Goal: Transaction & Acquisition: Purchase product/service

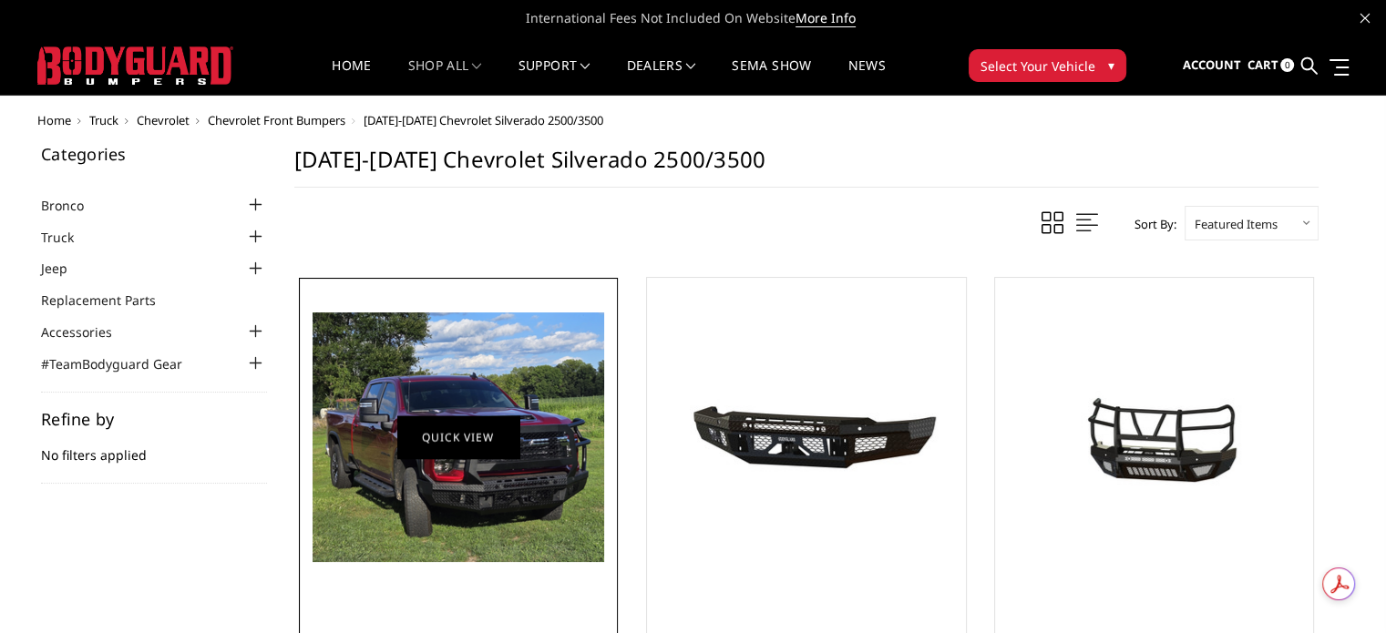
click at [449, 470] on img at bounding box center [458, 437] width 292 height 250
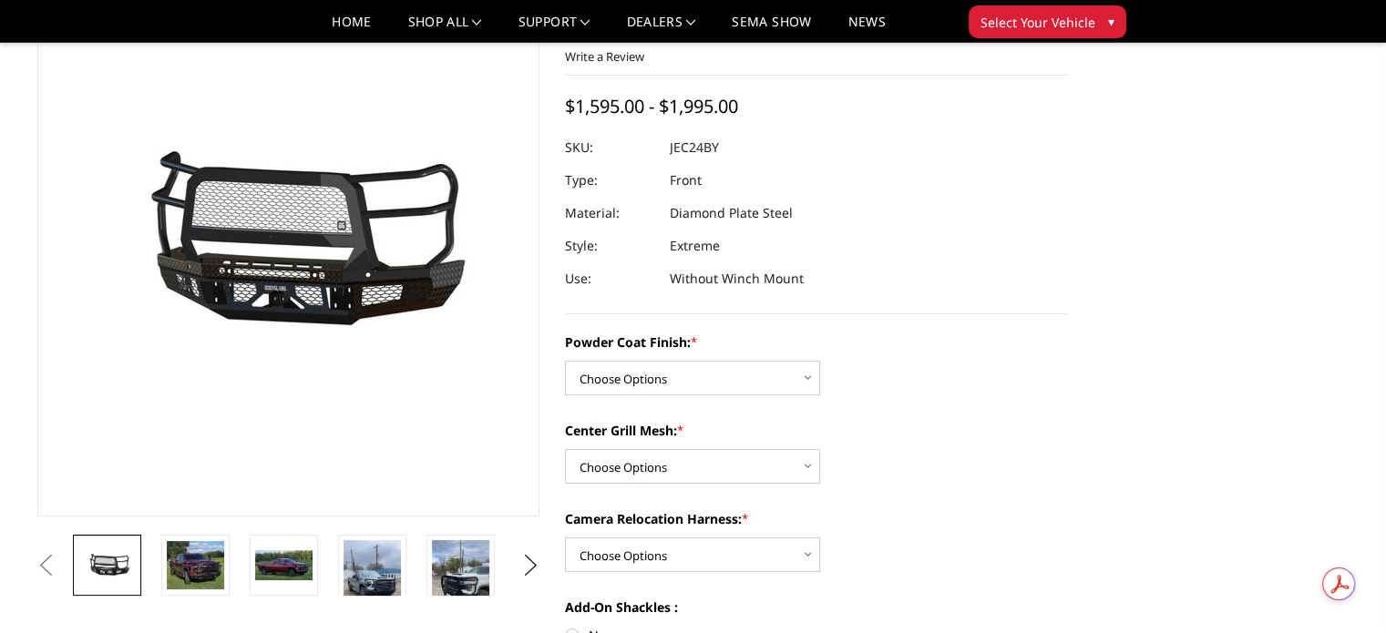
scroll to position [91, 0]
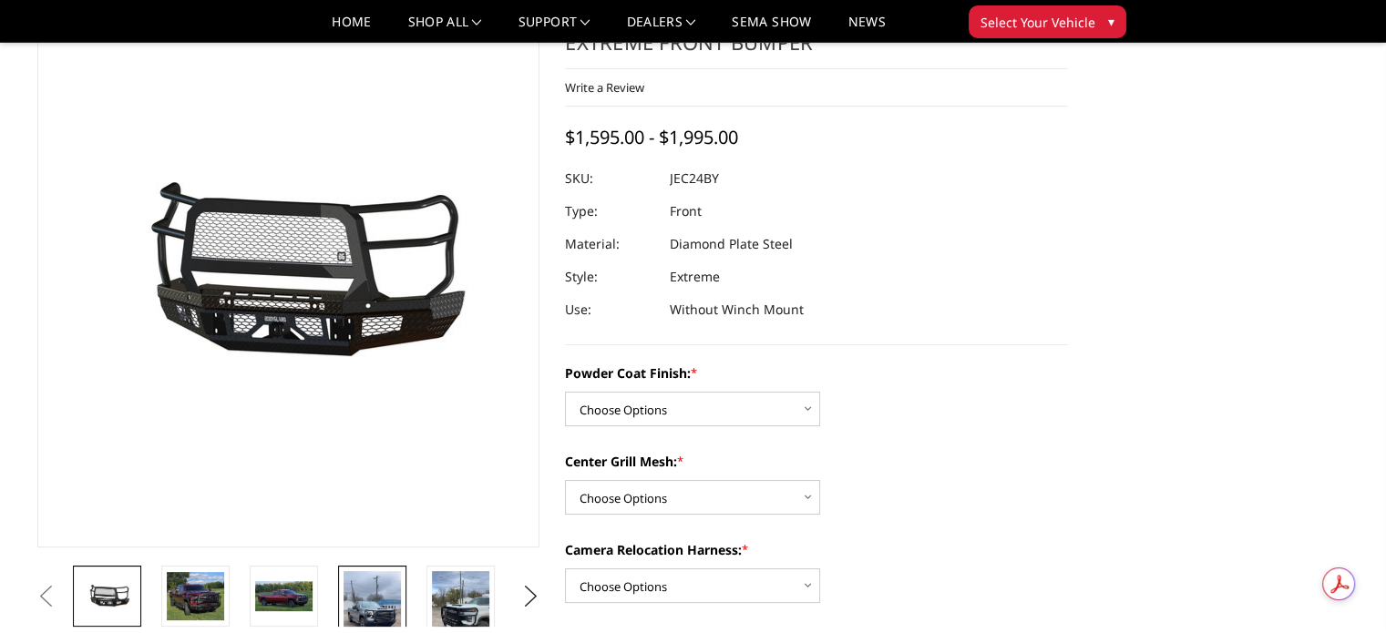
click at [370, 614] on img at bounding box center [371, 622] width 57 height 102
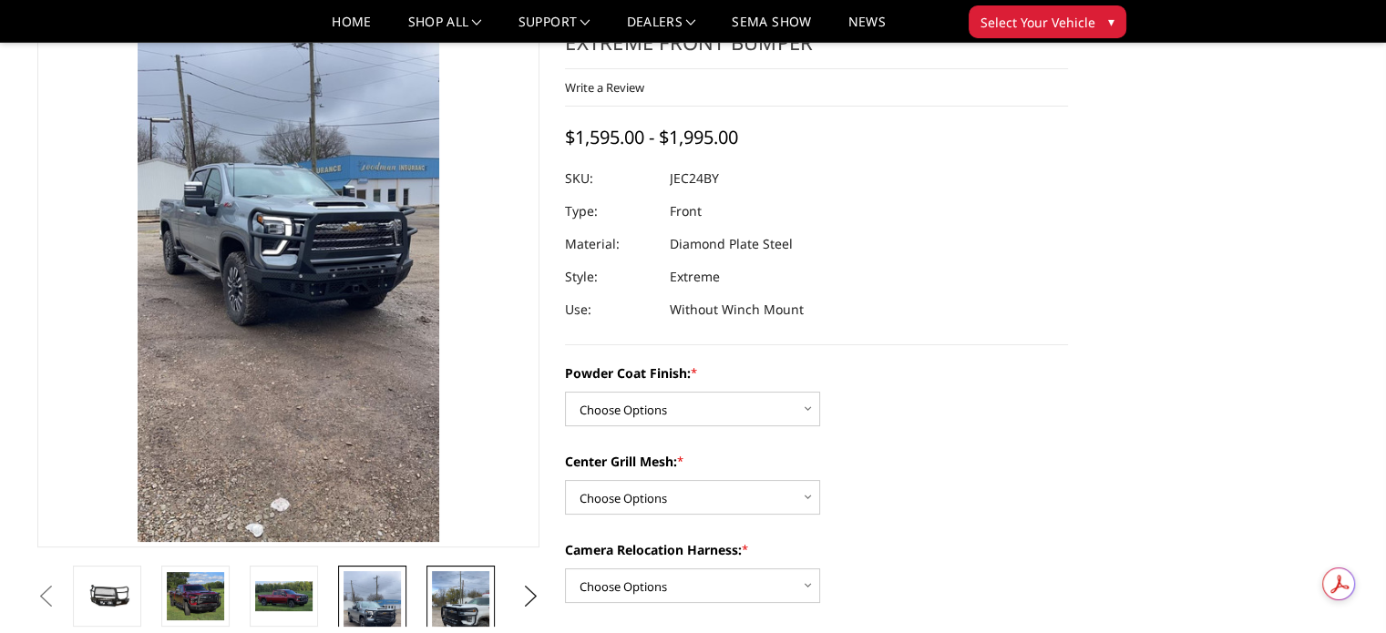
click at [454, 584] on img at bounding box center [460, 622] width 57 height 102
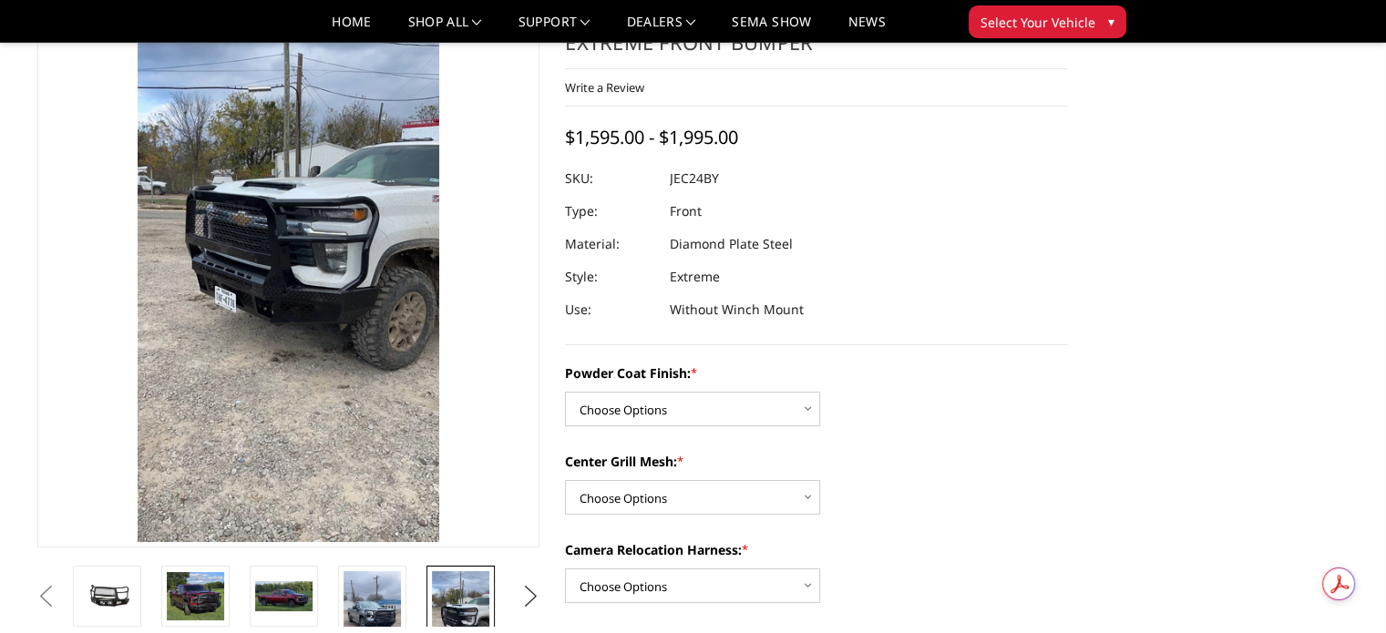
click at [528, 590] on button "Next" at bounding box center [530, 596] width 27 height 27
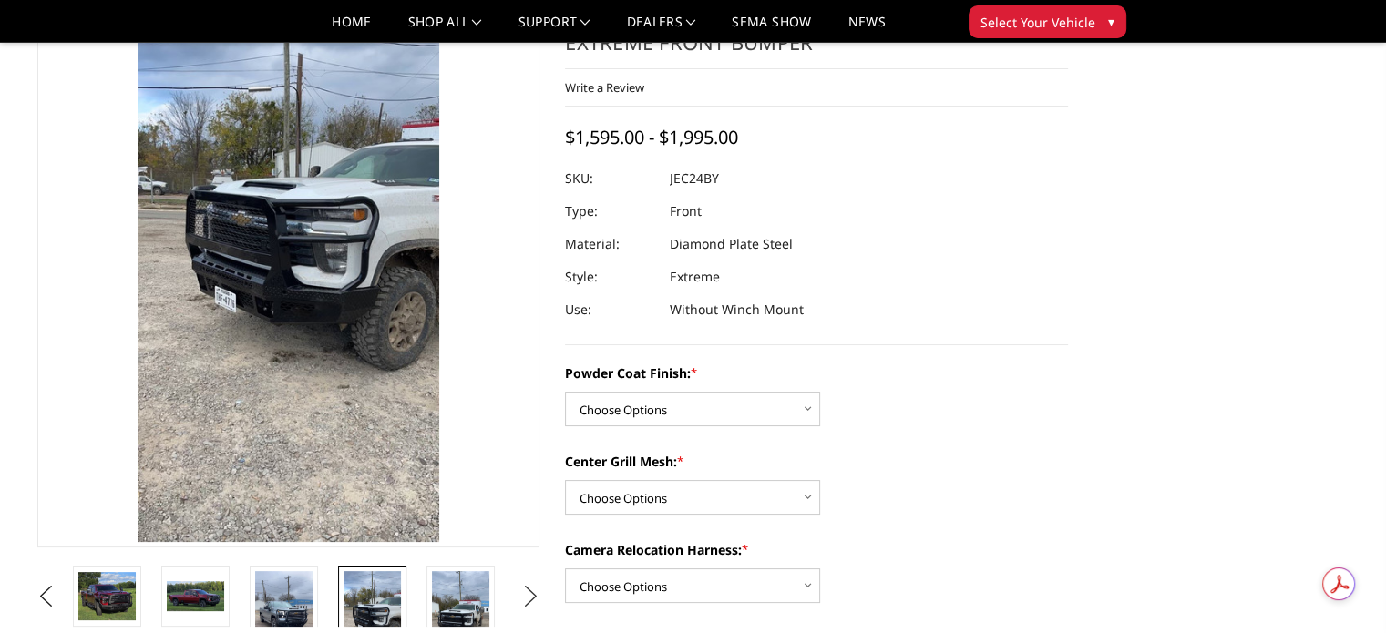
click at [528, 590] on button "Next" at bounding box center [530, 596] width 27 height 27
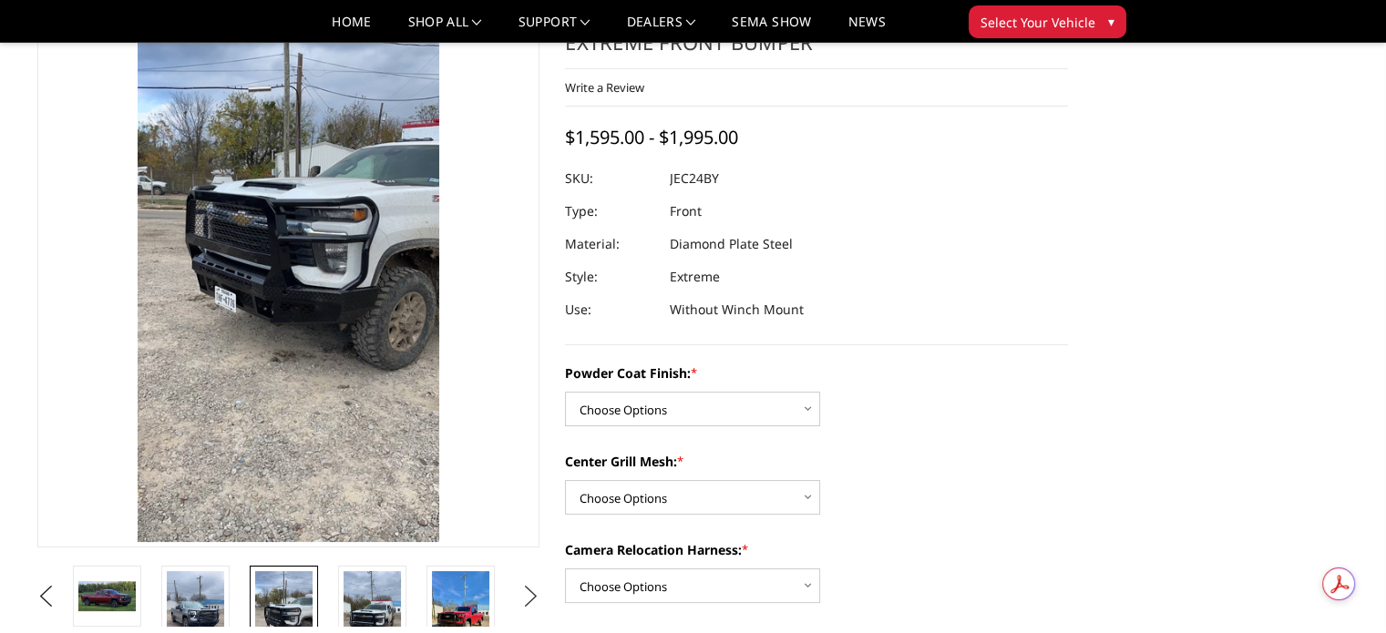
click at [528, 590] on button "Next" at bounding box center [530, 596] width 27 height 27
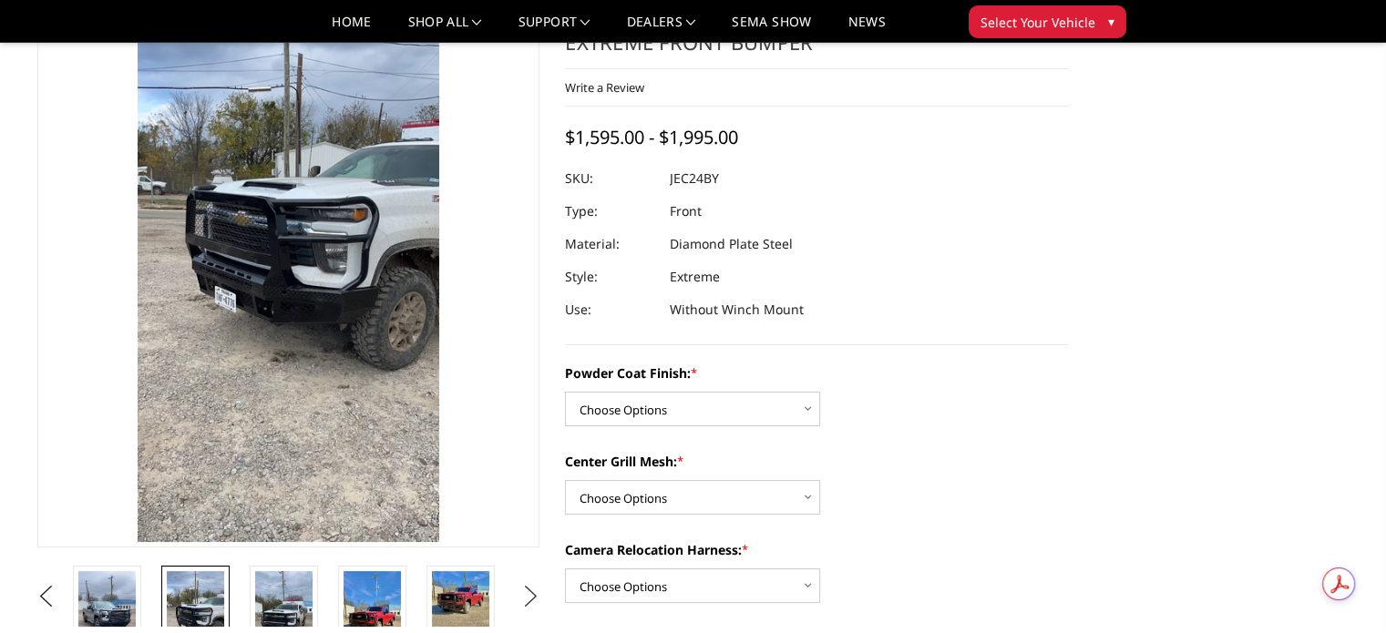
click at [528, 590] on button "Next" at bounding box center [530, 596] width 27 height 27
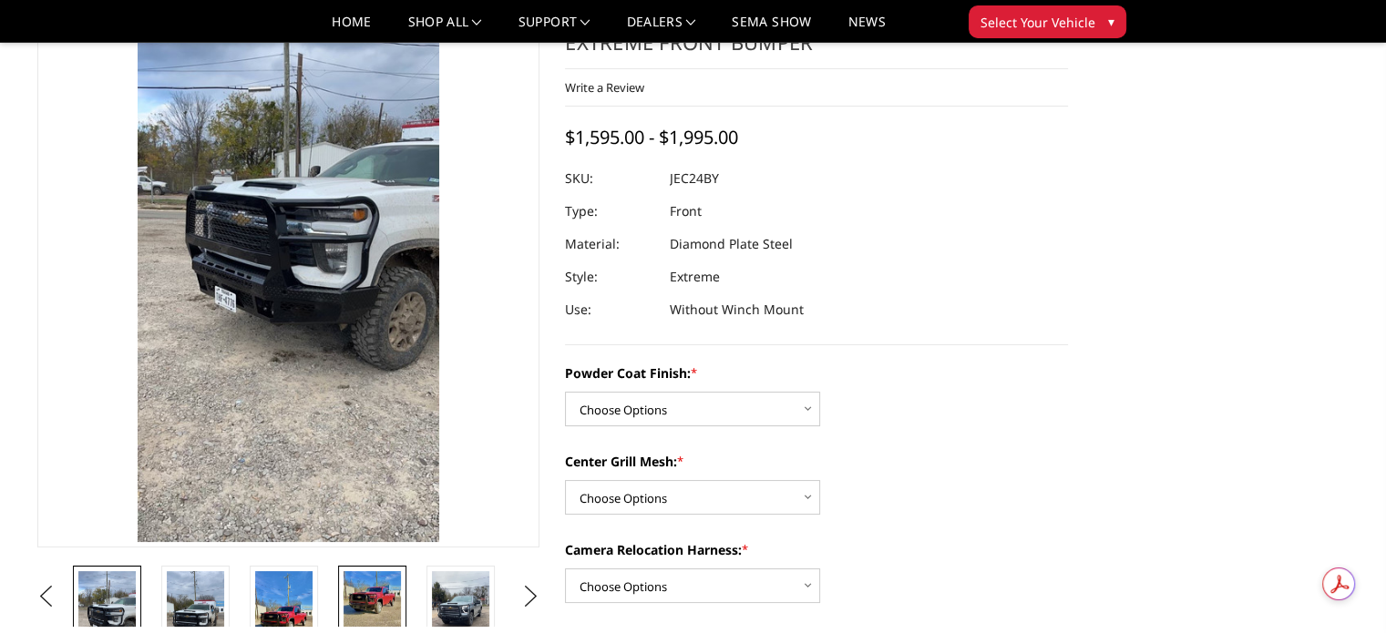
click at [361, 597] on img at bounding box center [371, 601] width 57 height 60
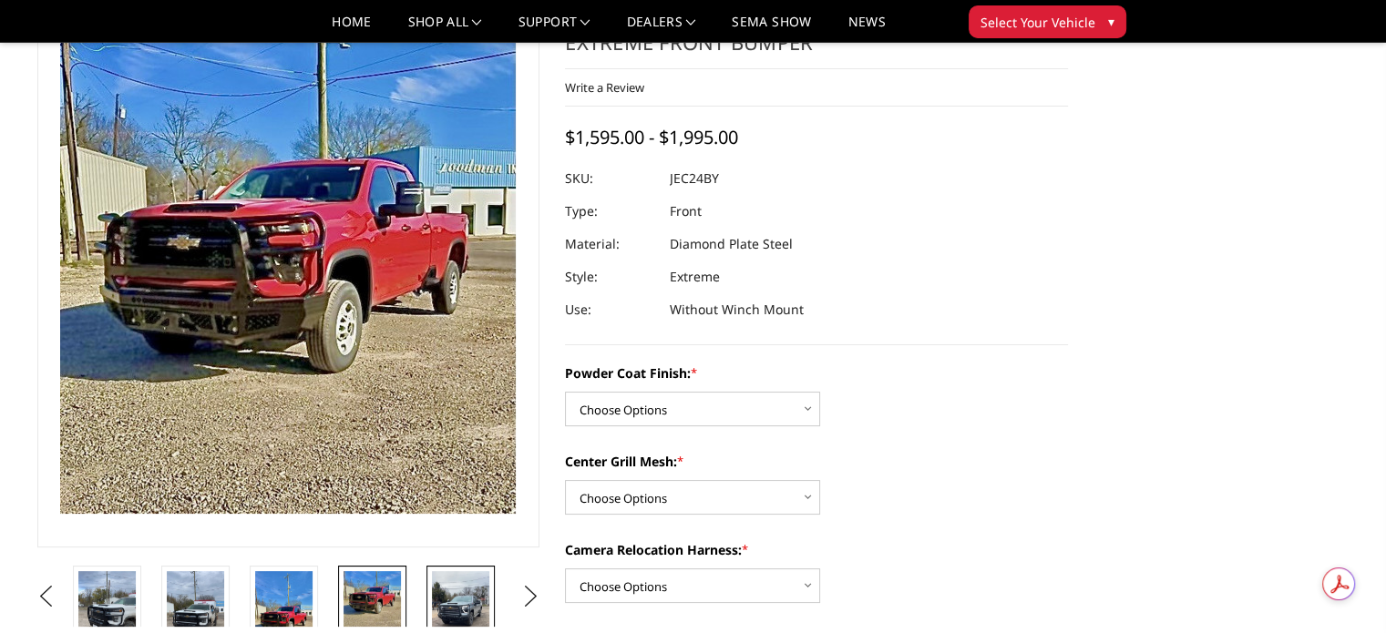
click at [469, 601] on img at bounding box center [460, 622] width 57 height 102
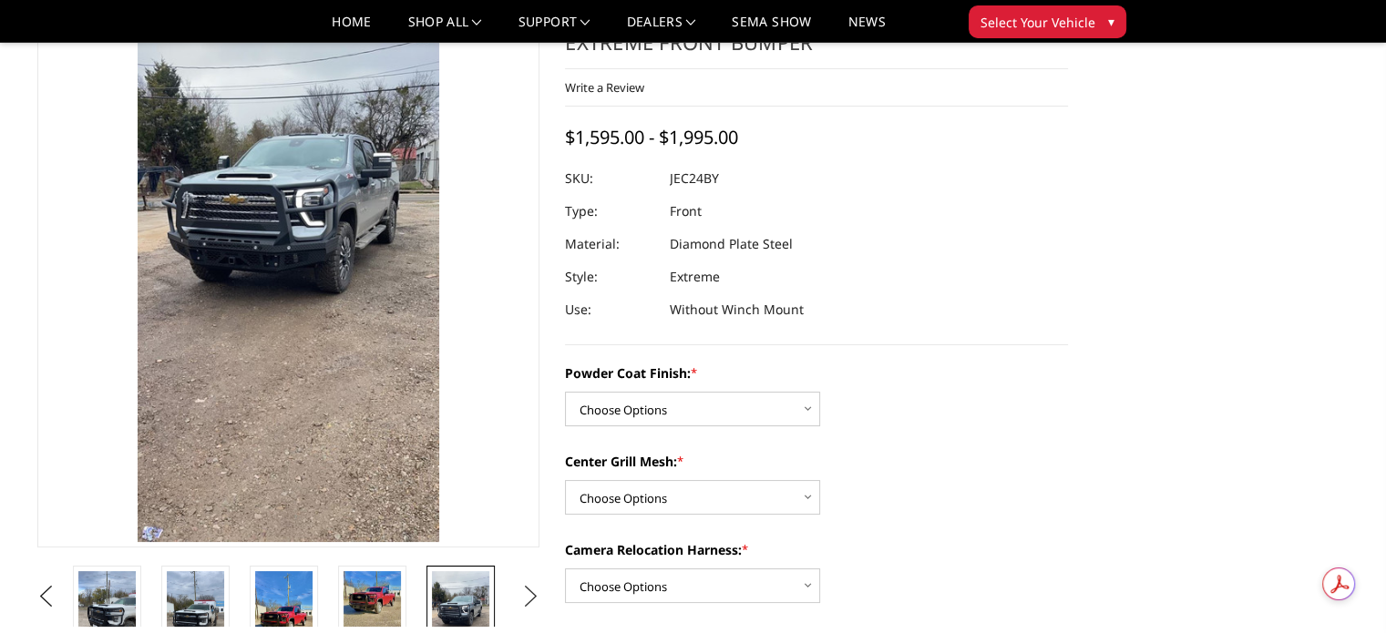
click at [528, 587] on button "Next" at bounding box center [530, 596] width 27 height 27
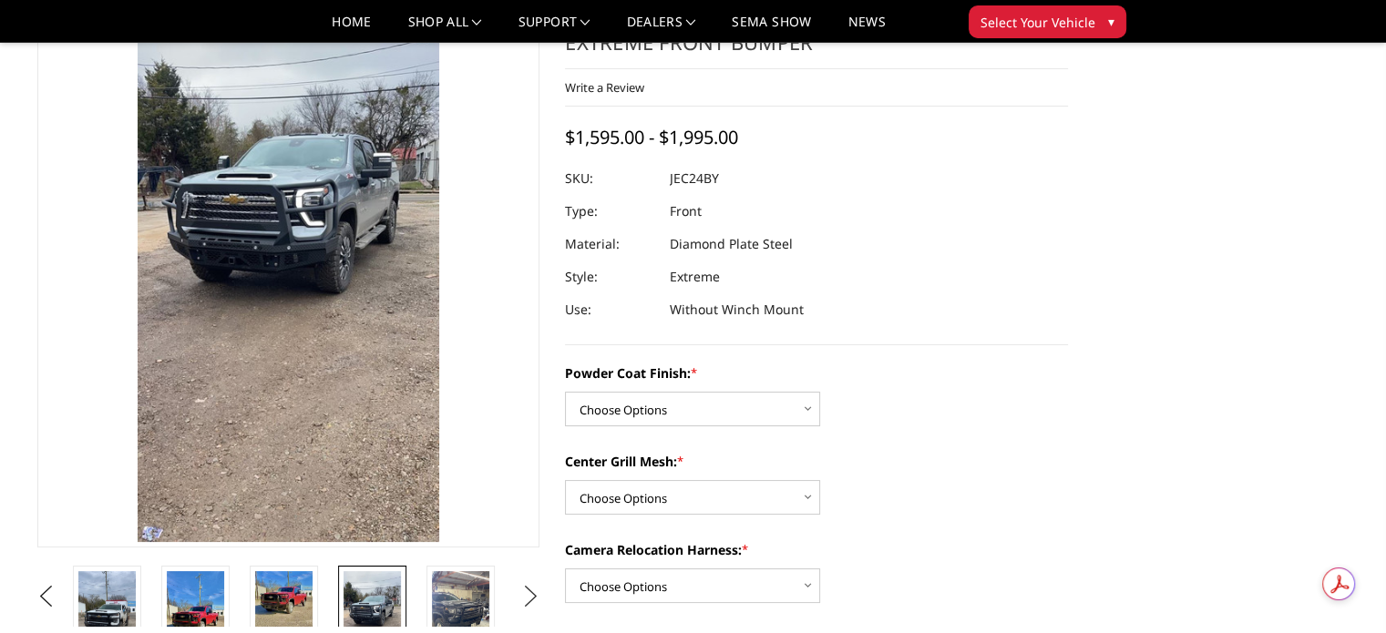
click at [528, 587] on button "Next" at bounding box center [530, 596] width 27 height 27
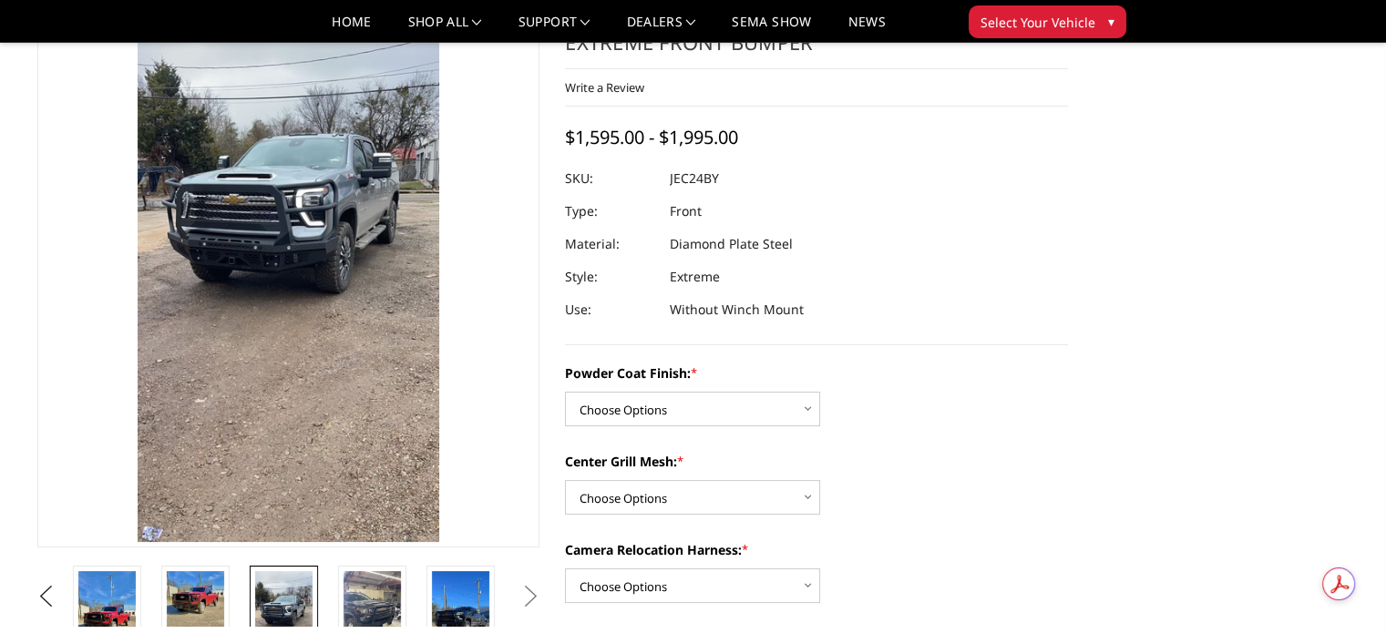
click at [528, 587] on button "Next" at bounding box center [530, 596] width 27 height 27
click at [367, 607] on img at bounding box center [371, 622] width 57 height 102
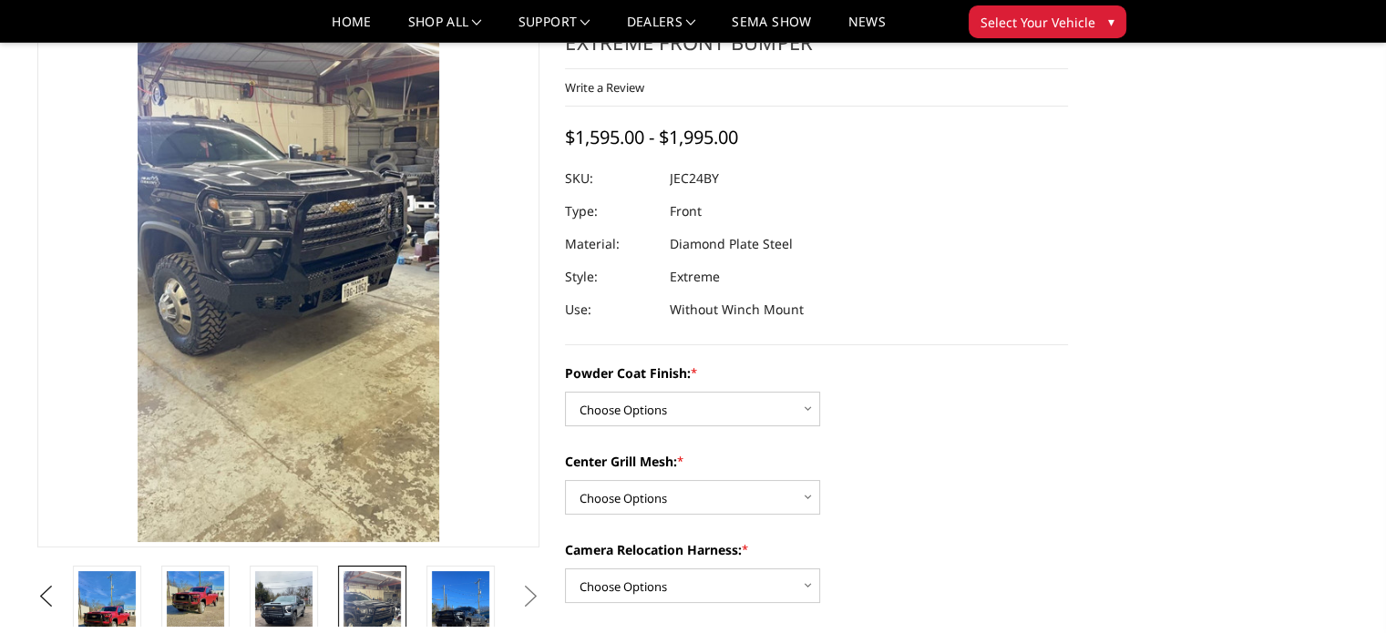
scroll to position [182, 0]
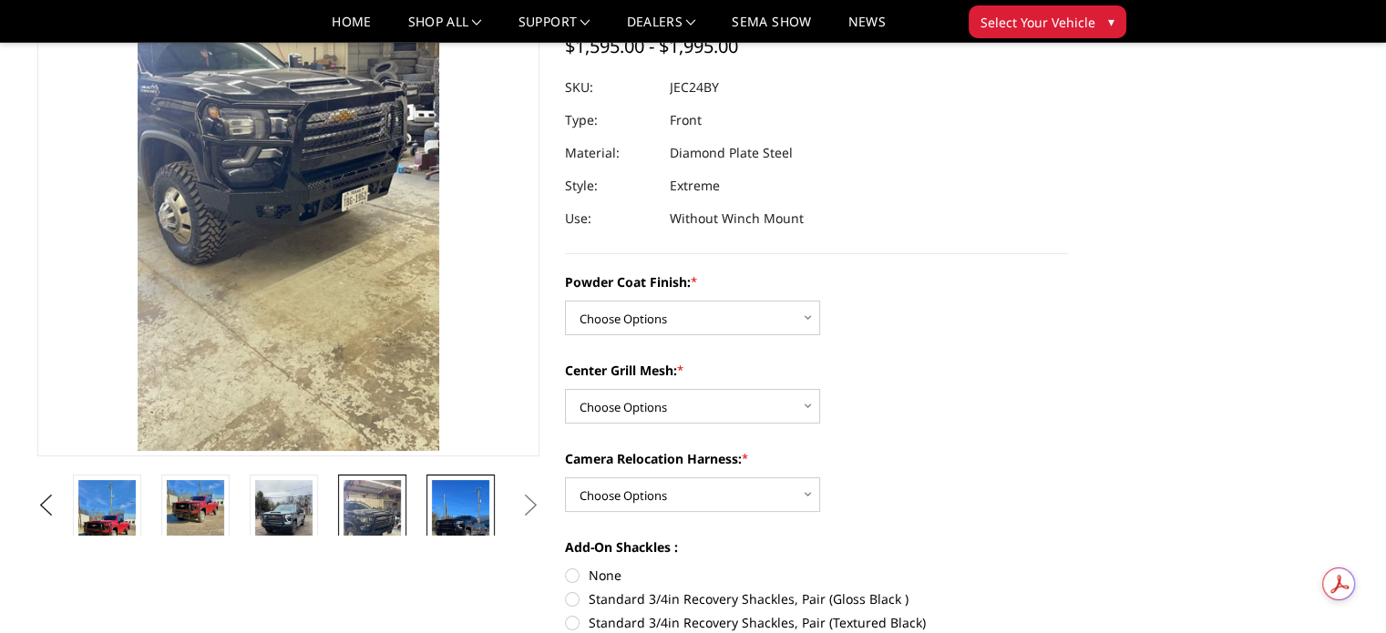
click at [452, 508] on img at bounding box center [460, 531] width 57 height 102
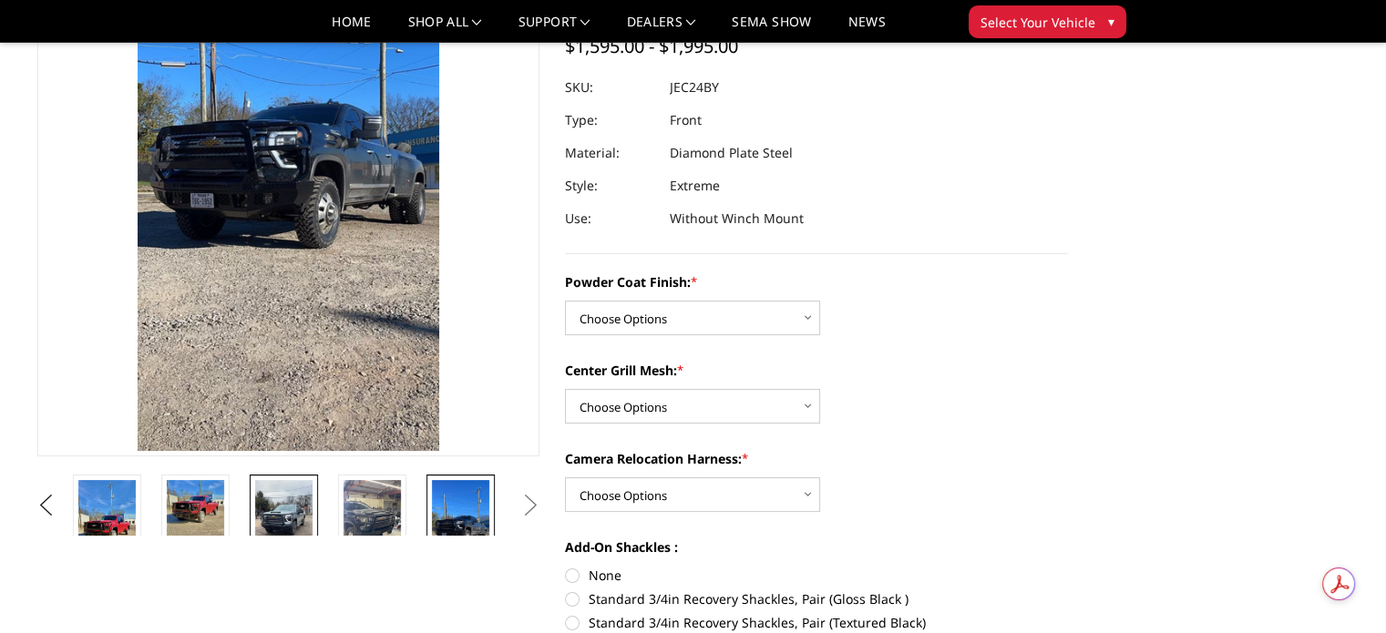
click at [284, 513] on img at bounding box center [283, 531] width 57 height 102
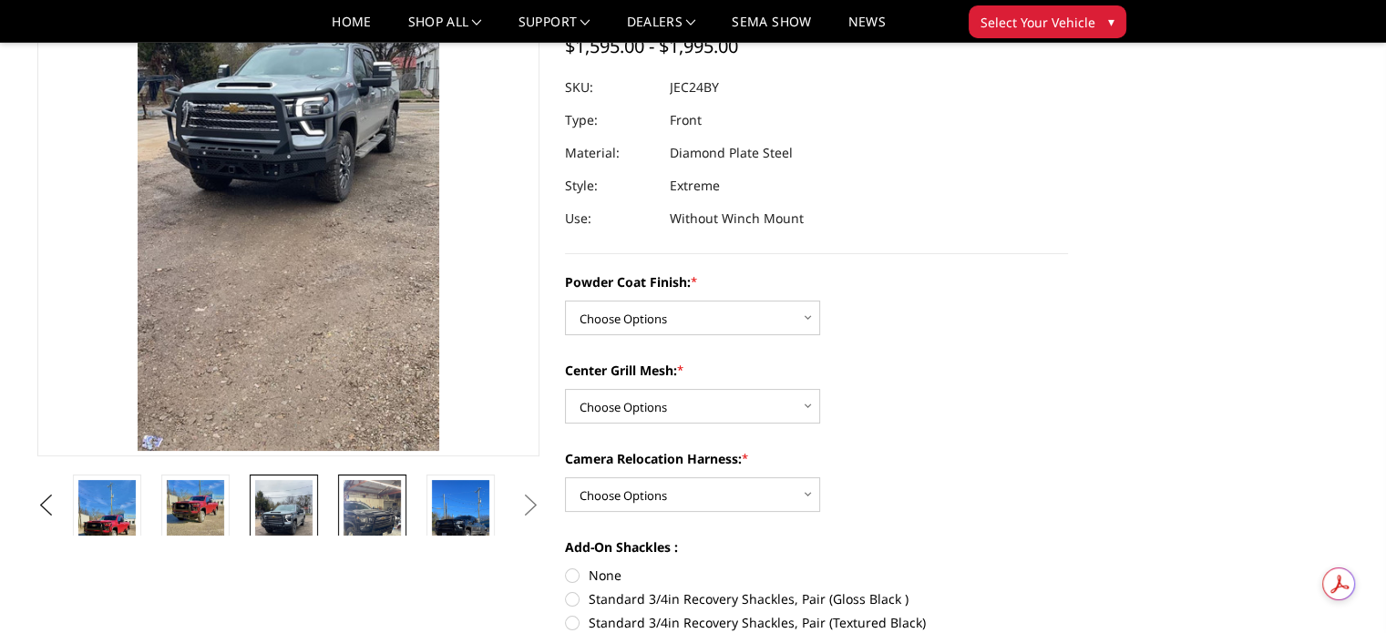
click at [384, 510] on img at bounding box center [371, 531] width 57 height 102
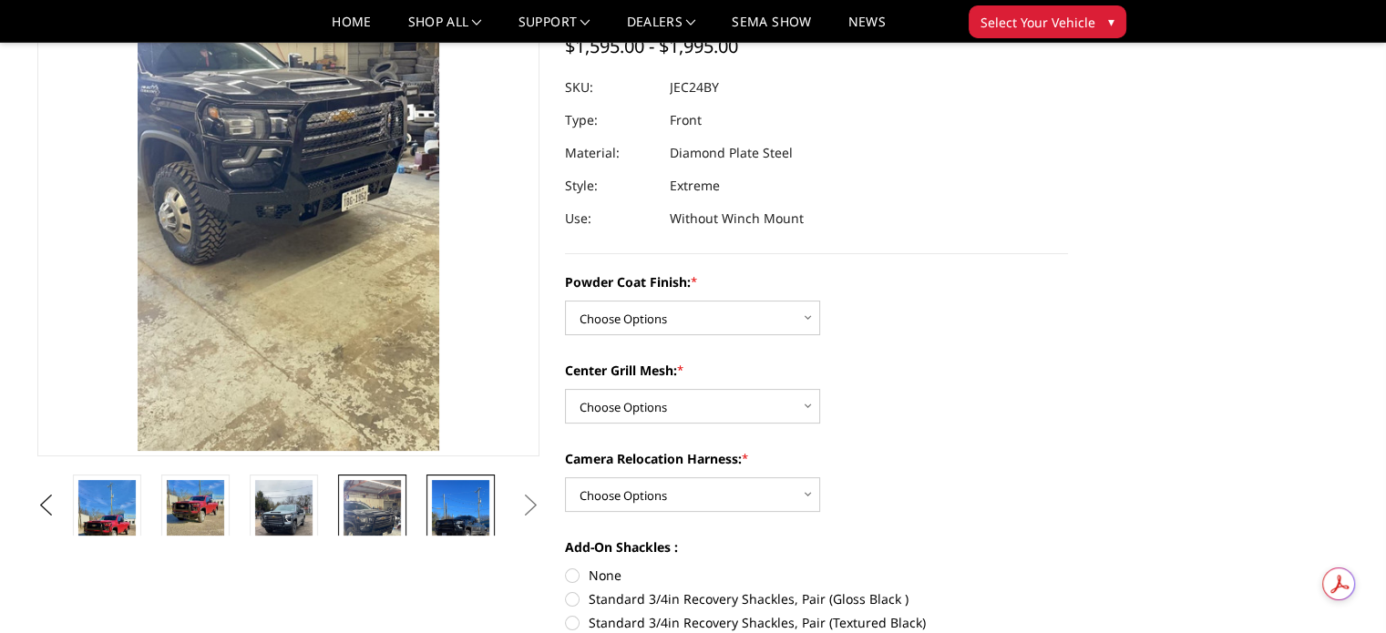
click at [459, 515] on img at bounding box center [460, 531] width 57 height 102
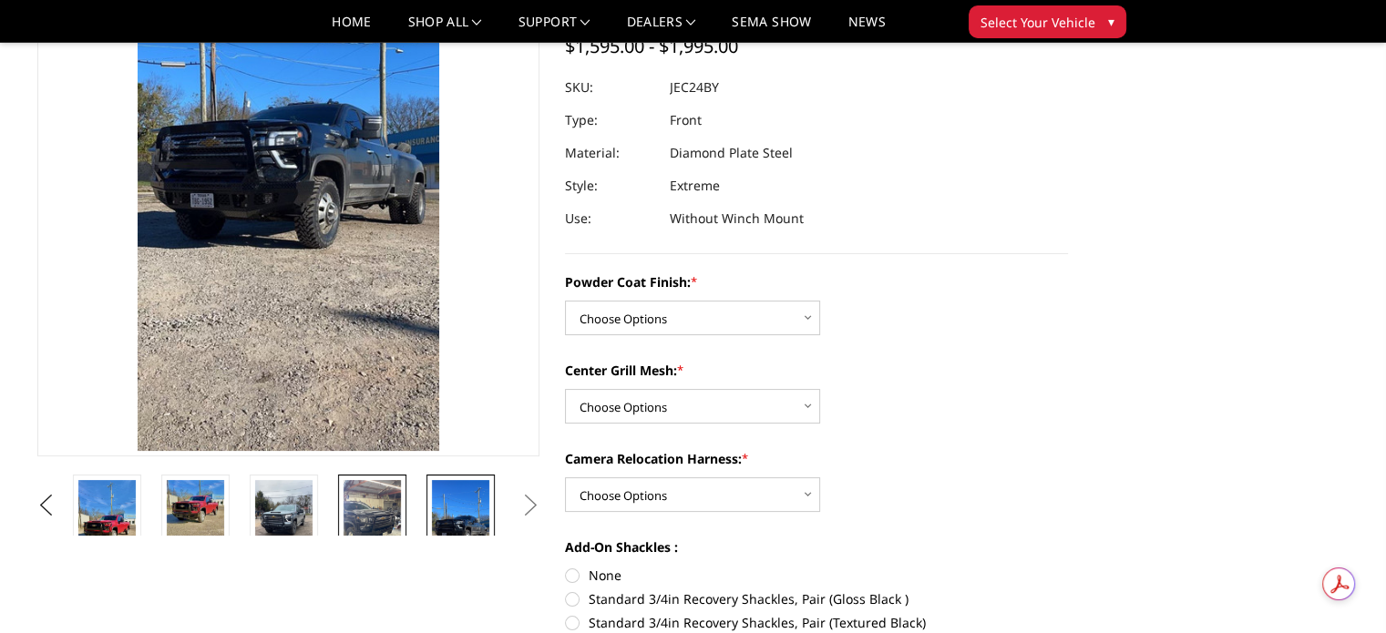
click at [361, 503] on img at bounding box center [371, 531] width 57 height 102
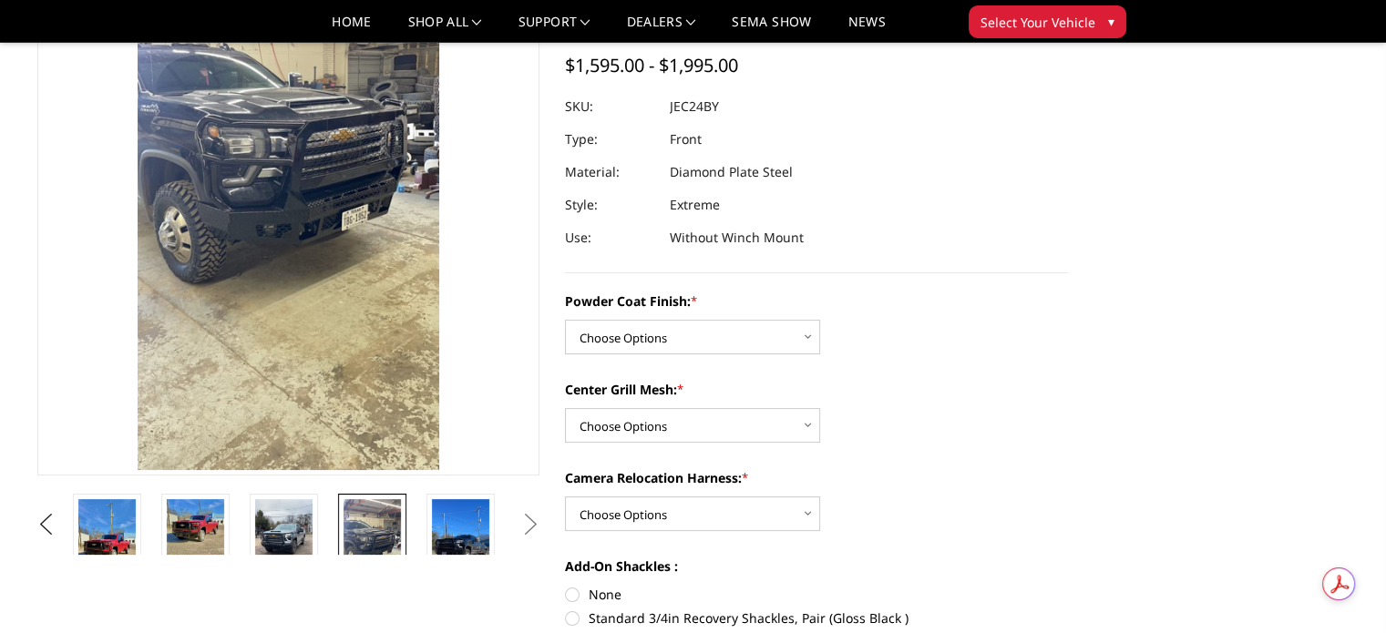
scroll to position [273, 0]
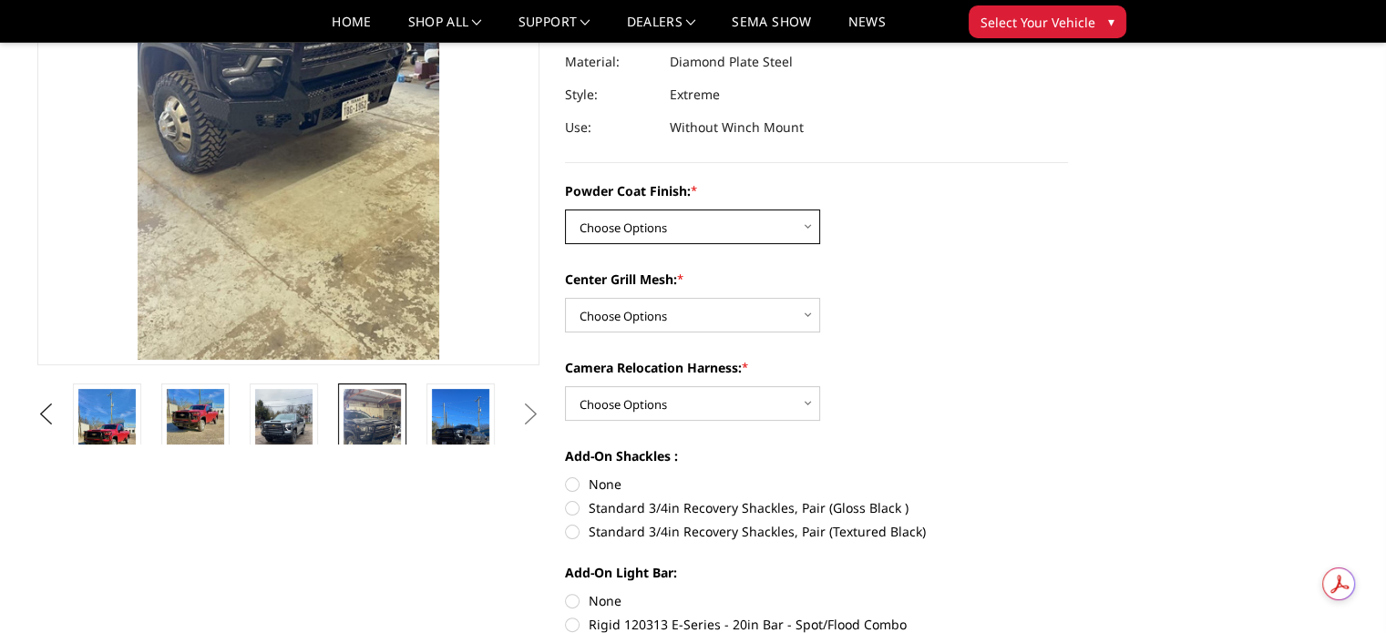
click at [739, 220] on select "Choose Options Bare Metal Gloss Black Powder Coat Textured Black Powder Coat" at bounding box center [692, 227] width 255 height 35
select select "3278"
click at [565, 210] on select "Choose Options Bare Metal Gloss Black Powder Coat Textured Black Powder Coat" at bounding box center [692, 227] width 255 height 35
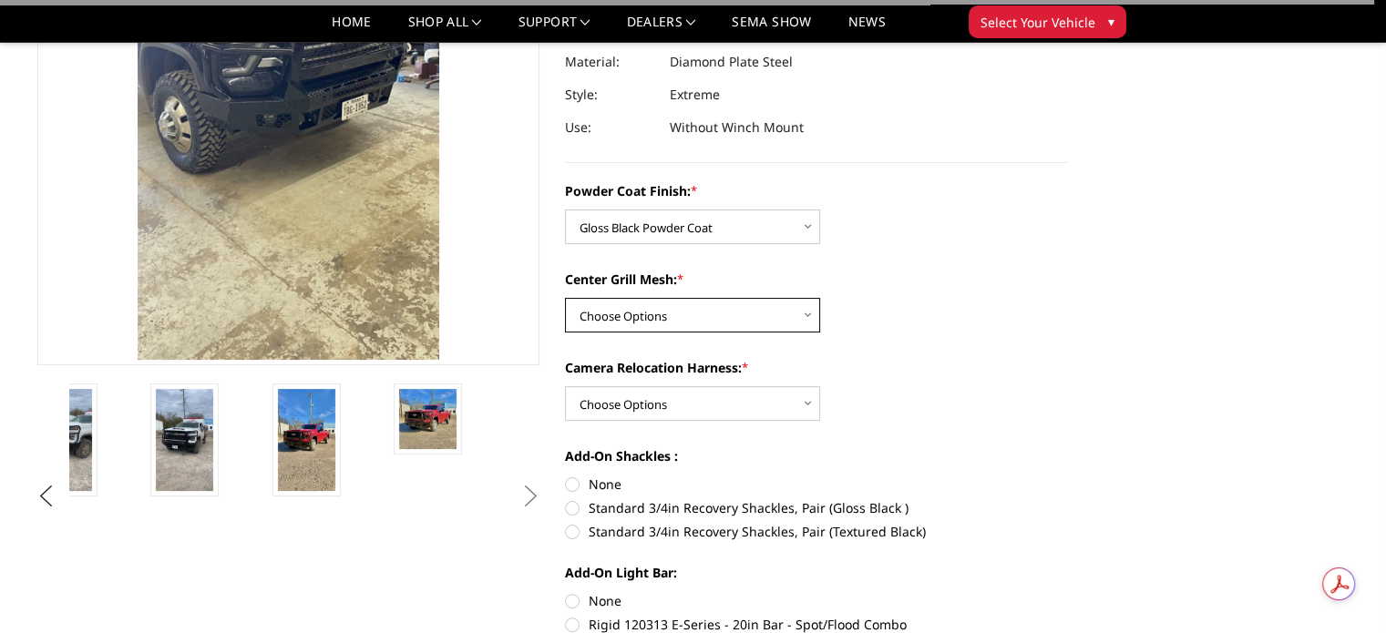
click at [693, 313] on select "Choose Options WITH Expanded Metal in Center Grill WITHOUT Expanded Metal in Ce…" at bounding box center [692, 315] width 255 height 35
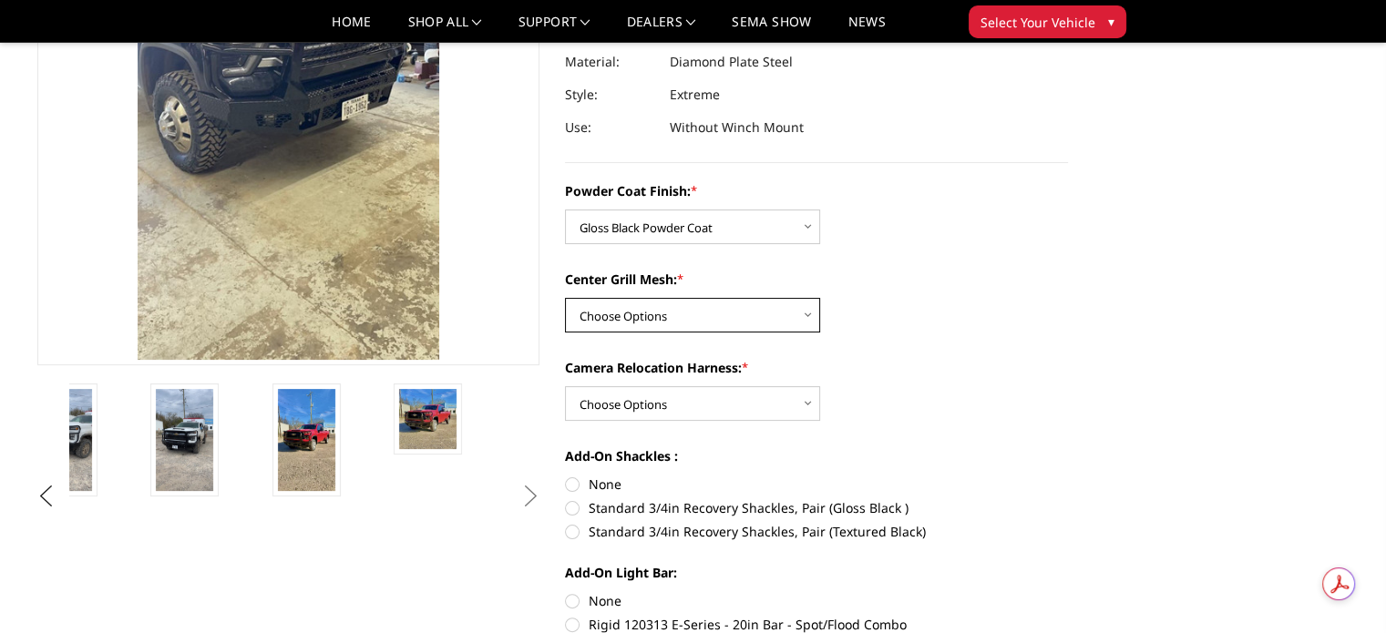
select select "3280"
click at [565, 298] on select "Choose Options WITH Expanded Metal in Center Grill WITHOUT Expanded Metal in Ce…" at bounding box center [692, 315] width 255 height 35
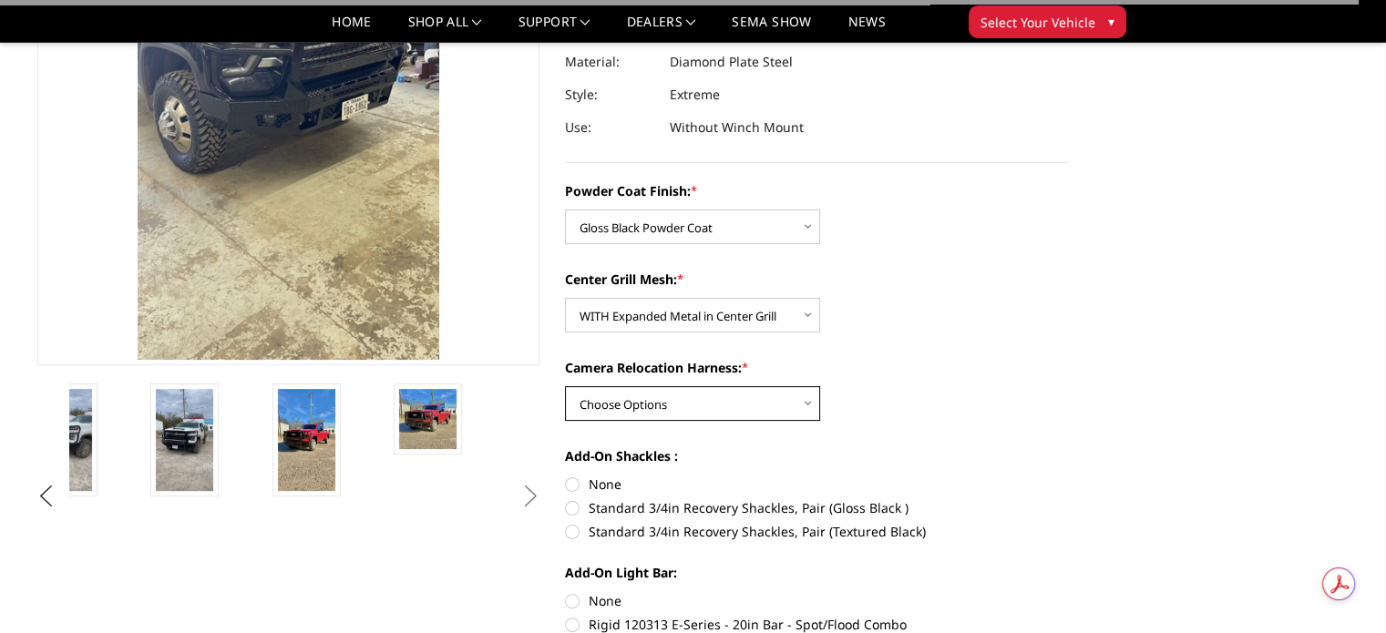
click at [676, 395] on select "Choose Options WITH Camera Relocation Harness WITHOUT Camera Relocation Harness" at bounding box center [692, 403] width 255 height 35
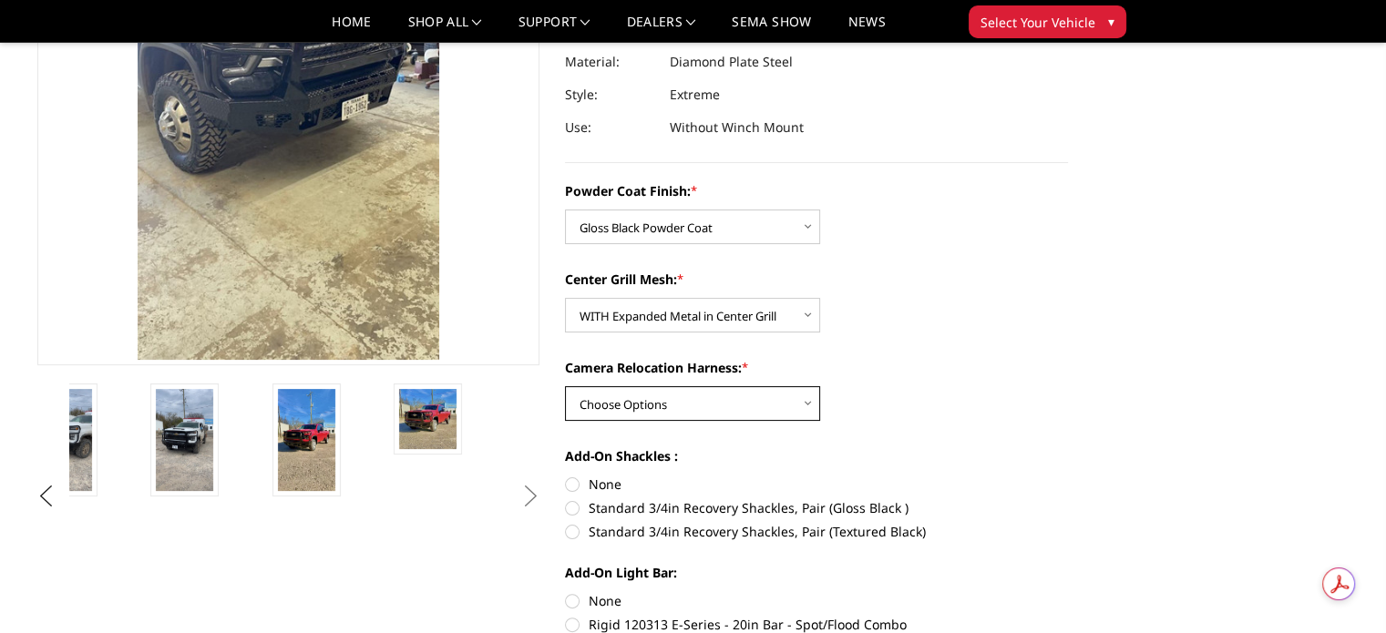
select select "3282"
click at [565, 386] on select "Choose Options WITH Camera Relocation Harness WITHOUT Camera Relocation Harness" at bounding box center [692, 403] width 255 height 35
click at [572, 481] on label "None" at bounding box center [816, 484] width 503 height 19
click at [566, 476] on input "None" at bounding box center [565, 475] width 1 height 1
radio input "true"
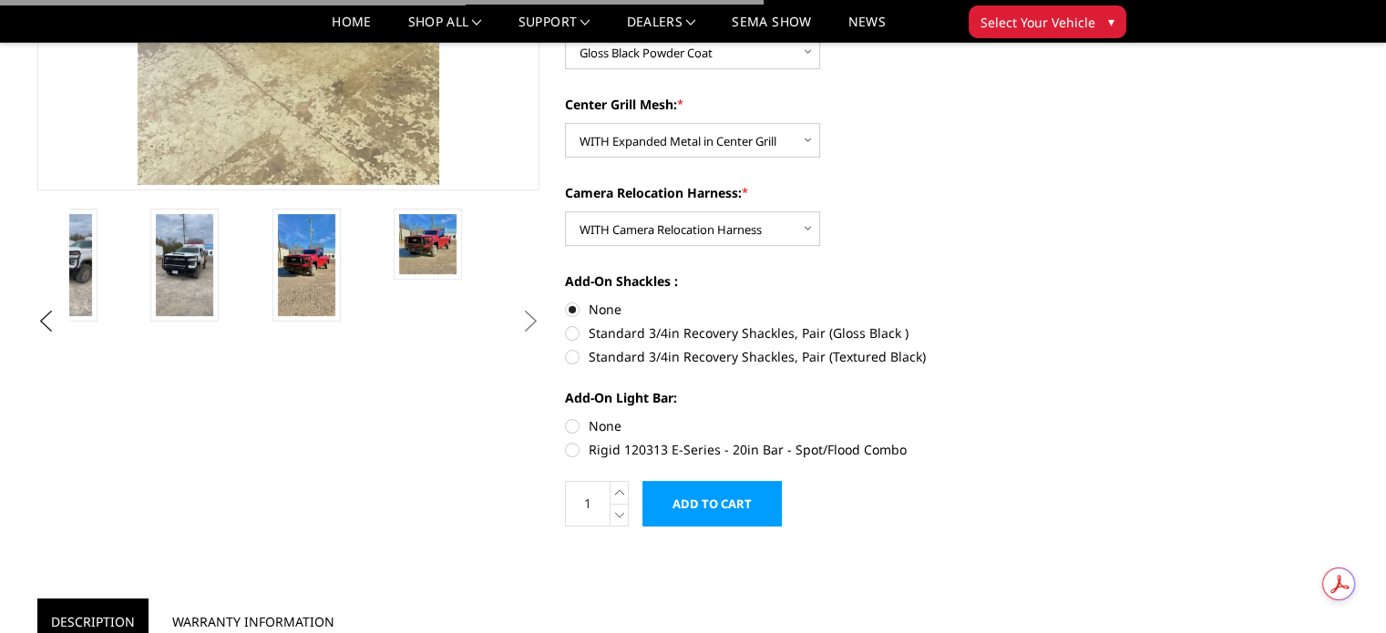
scroll to position [455, 0]
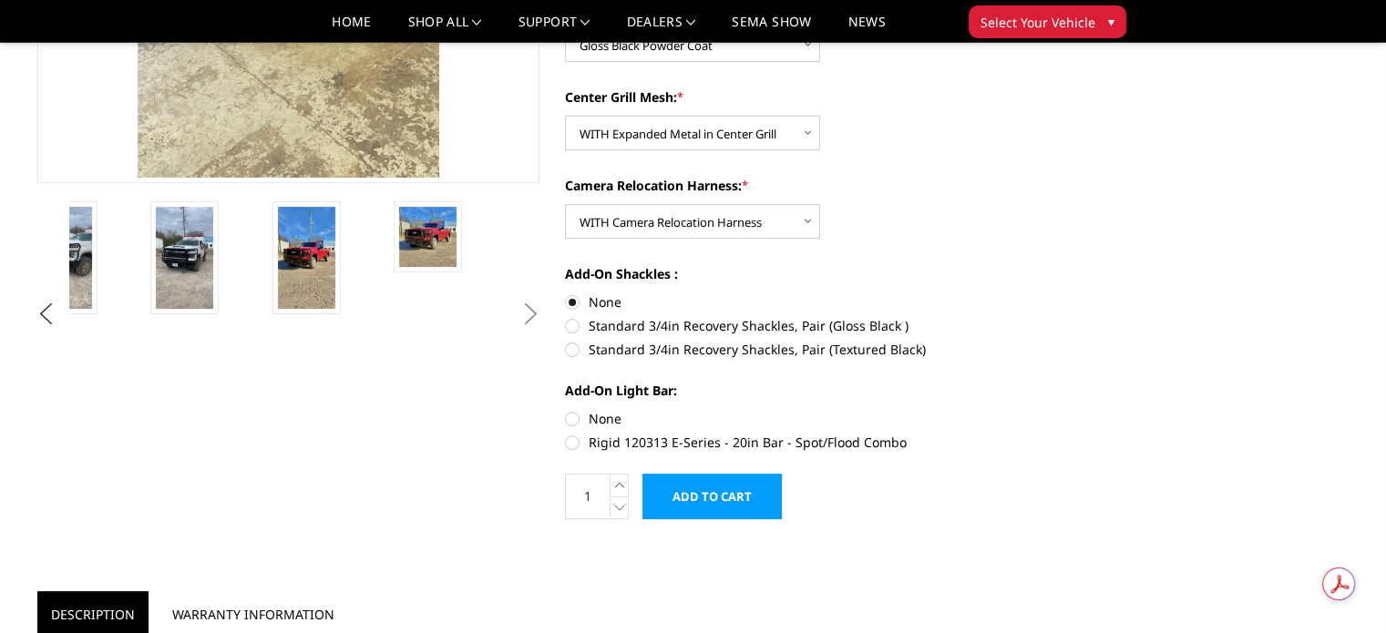
click at [573, 425] on label "None" at bounding box center [816, 418] width 503 height 19
click at [566, 410] on input "None" at bounding box center [565, 409] width 1 height 1
radio input "true"
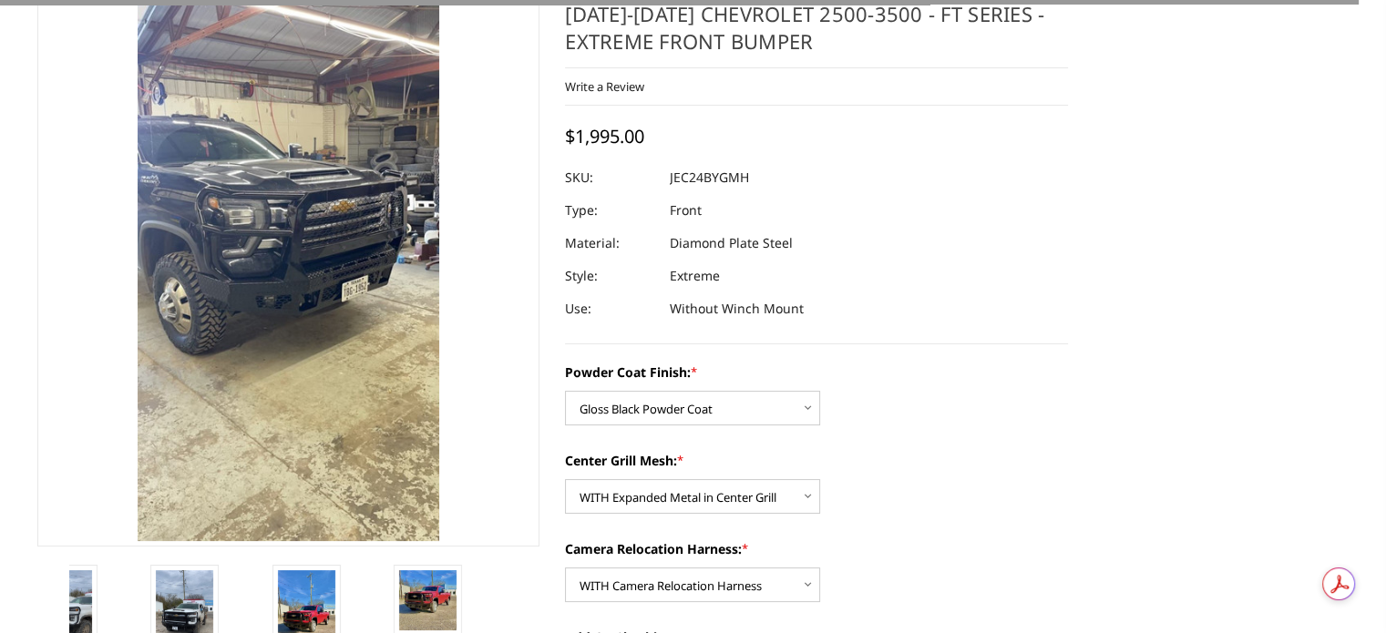
scroll to position [0, 0]
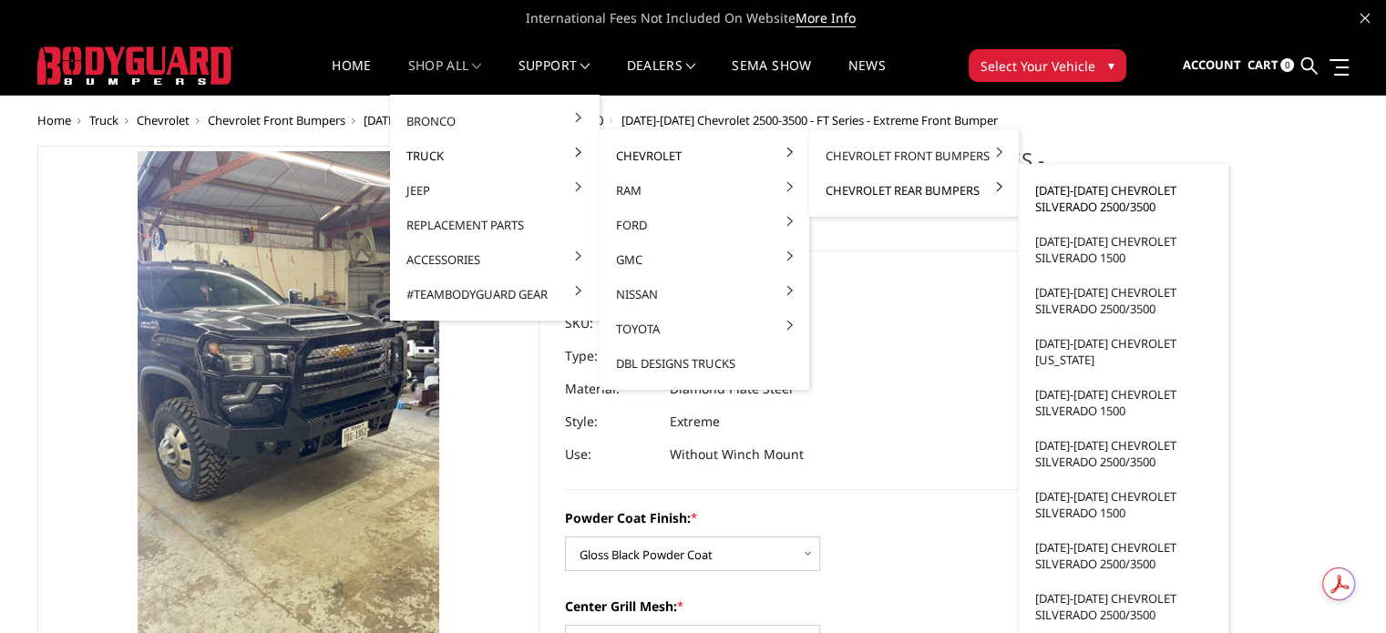
click at [1059, 184] on link "[DATE]-[DATE] Chevrolet Silverado 2500/3500" at bounding box center [1123, 198] width 195 height 51
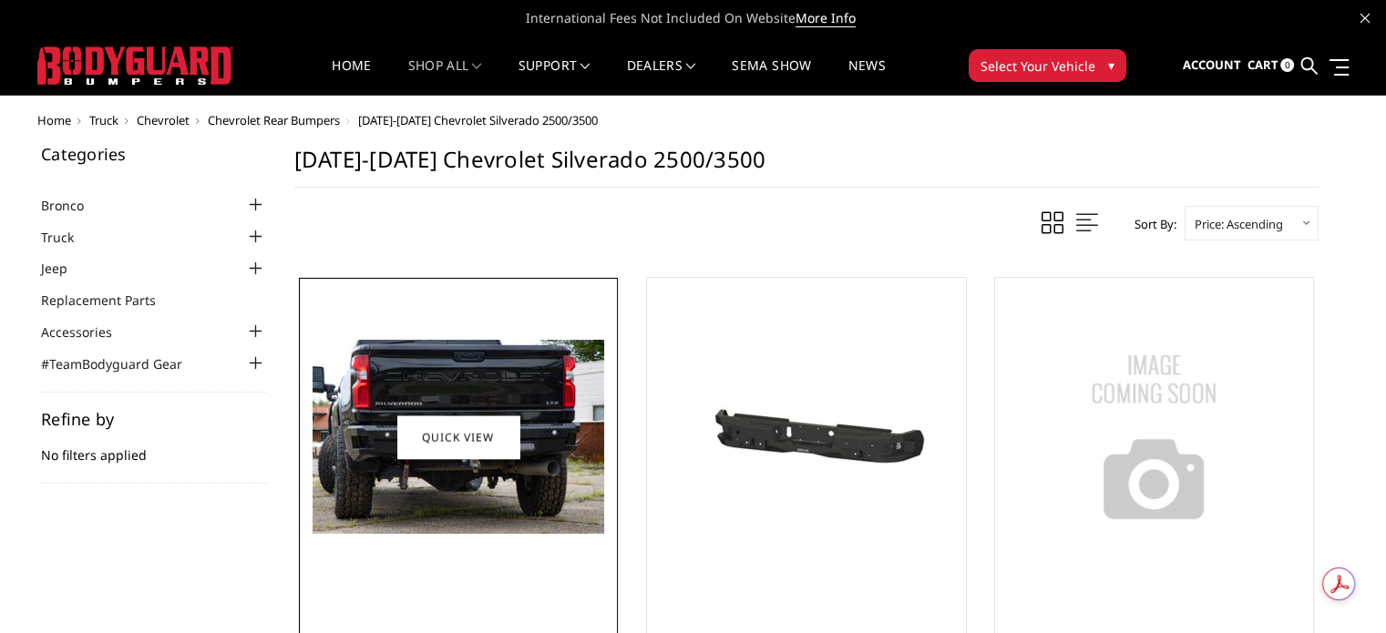
click at [373, 459] on img at bounding box center [458, 437] width 292 height 194
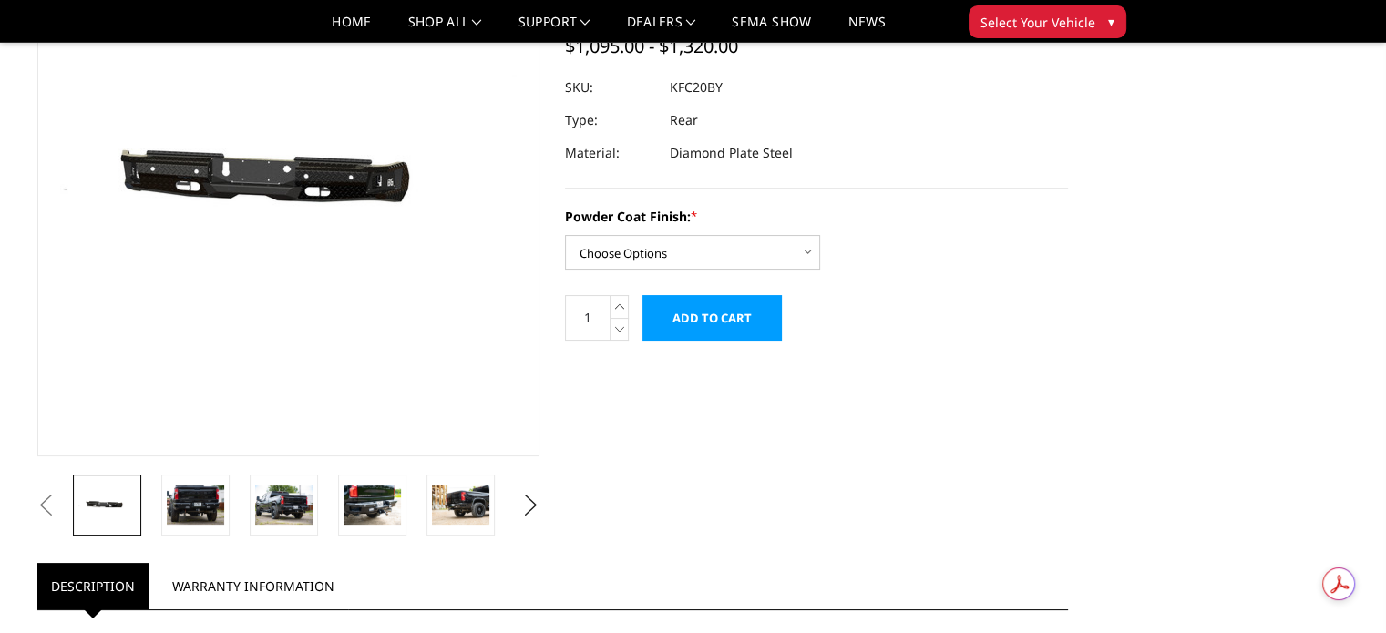
scroll to position [91, 0]
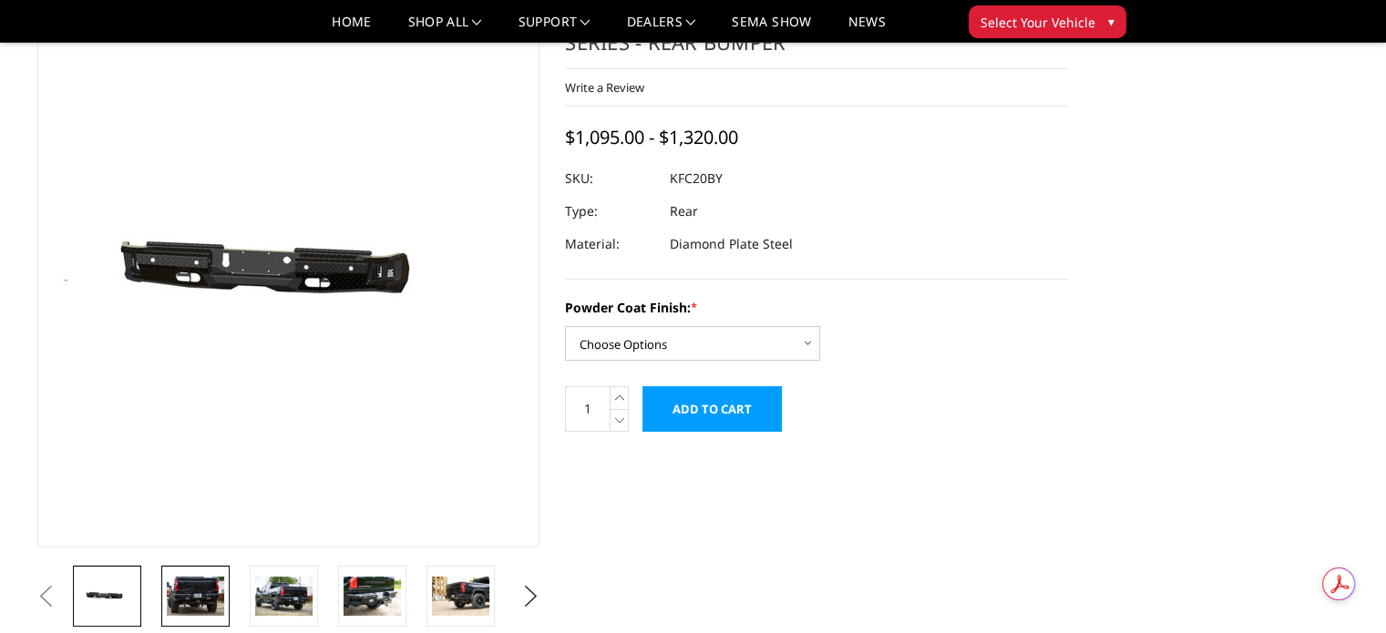
click at [171, 578] on img at bounding box center [195, 596] width 57 height 38
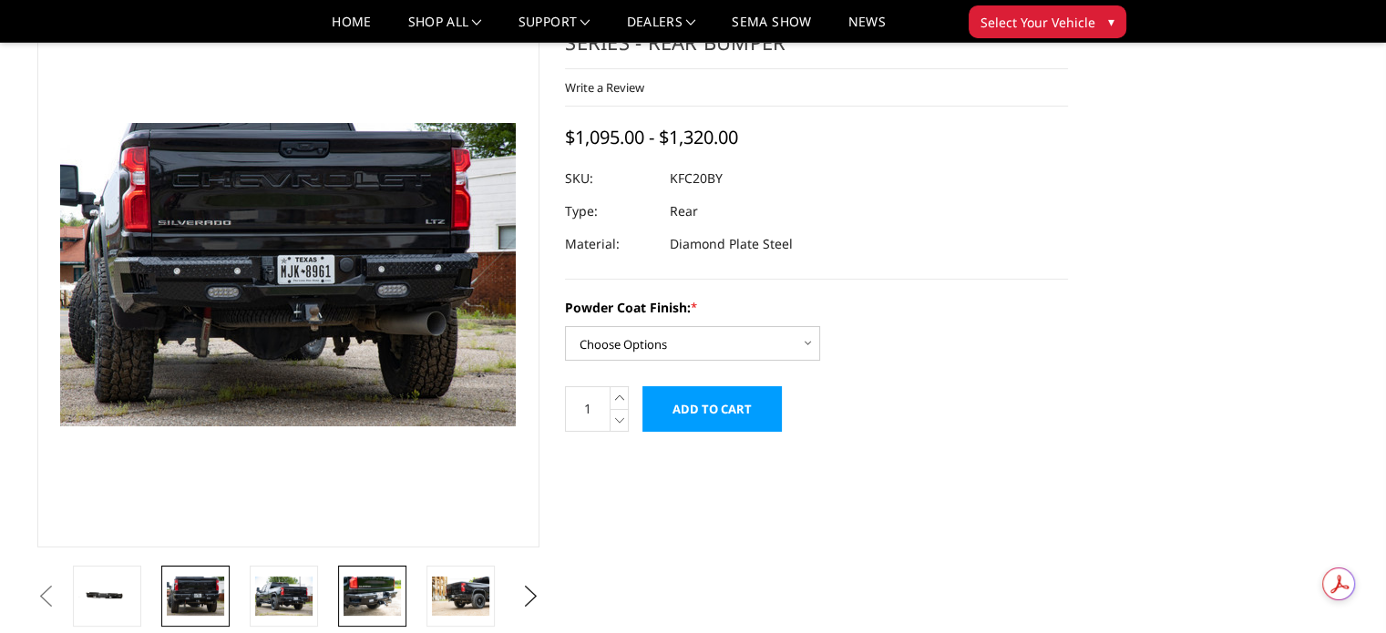
click at [375, 600] on img at bounding box center [371, 596] width 57 height 38
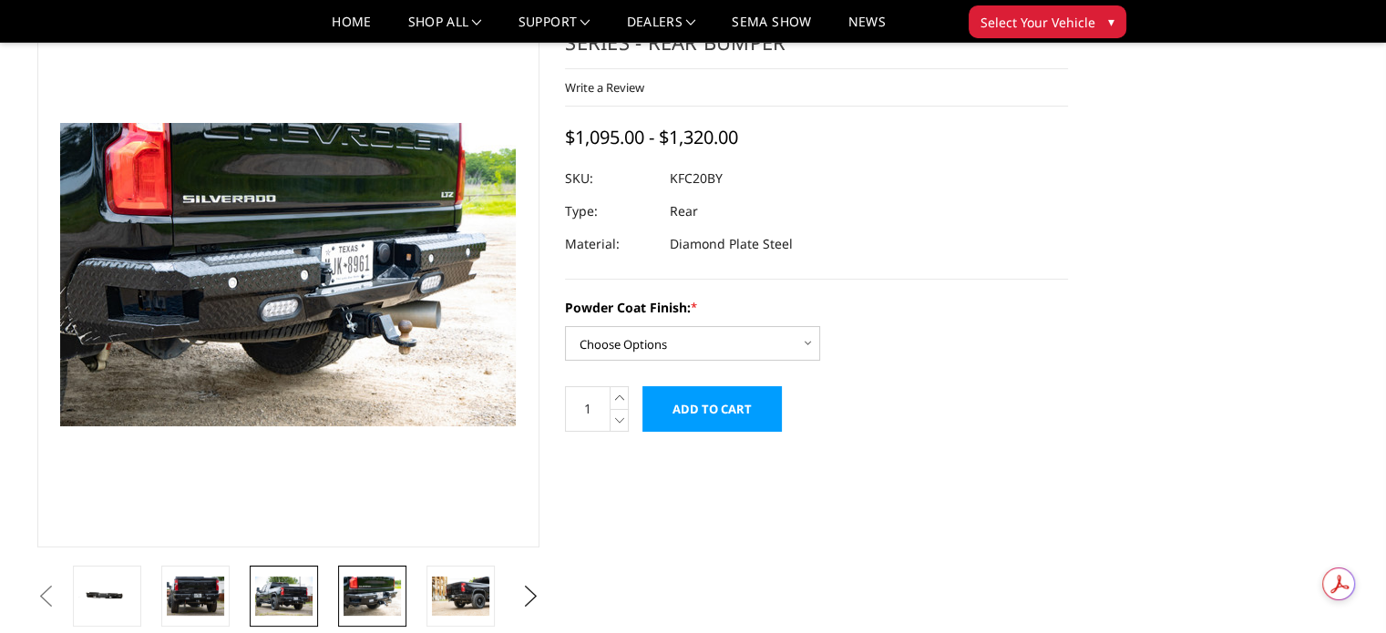
click at [266, 583] on img at bounding box center [283, 596] width 57 height 38
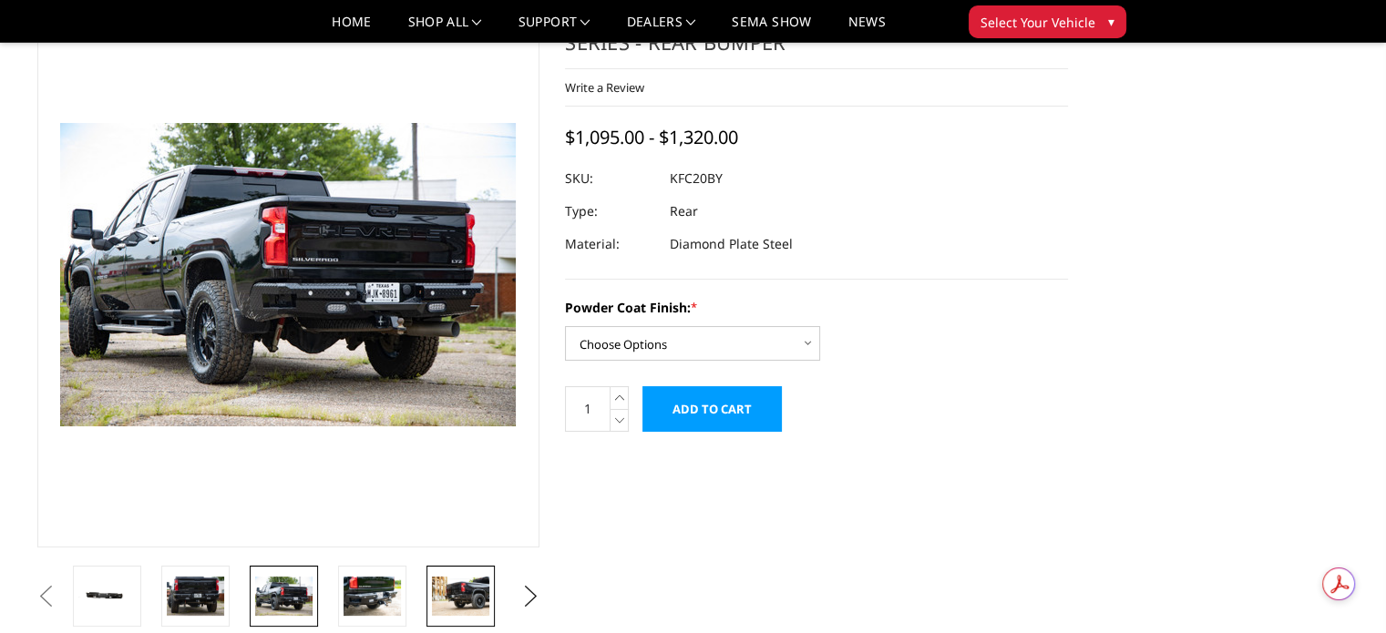
click at [457, 594] on img at bounding box center [460, 596] width 57 height 38
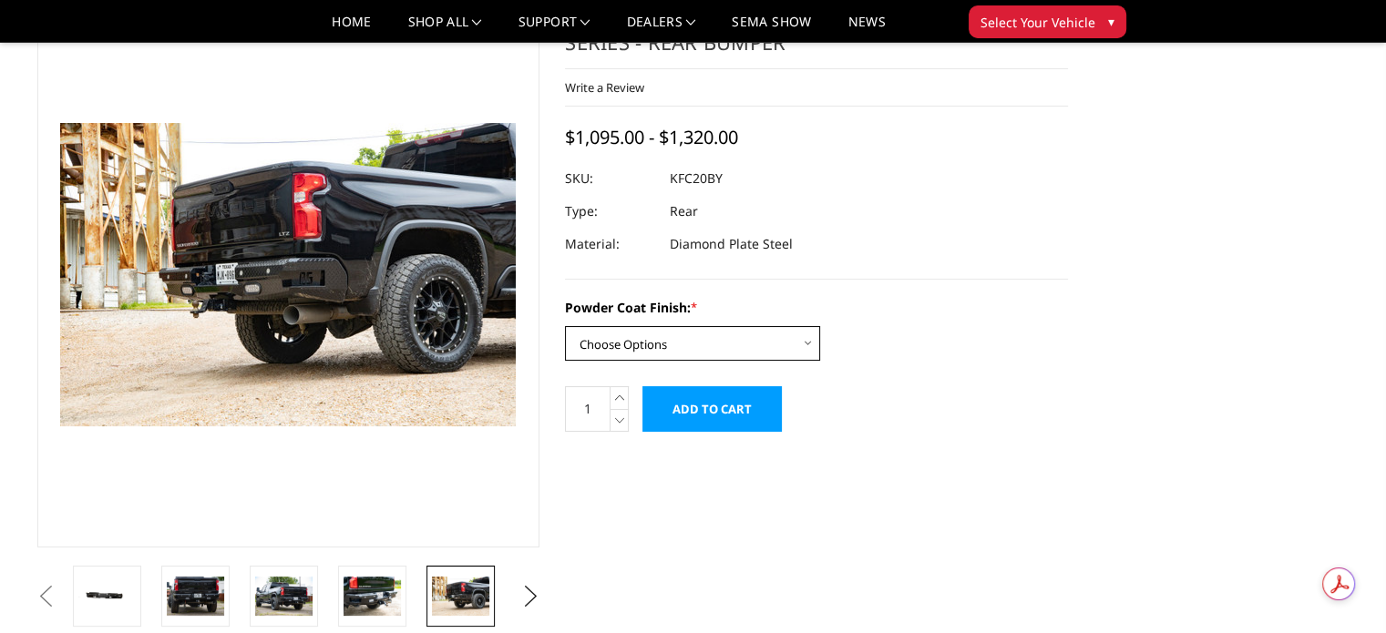
click at [763, 355] on select "Choose Options Bare Metal Gloss Black Powder Coat Textured Black Powder Coat" at bounding box center [692, 343] width 255 height 35
select select "3418"
click at [565, 326] on select "Choose Options Bare Metal Gloss Black Powder Coat Textured Black Powder Coat" at bounding box center [692, 343] width 255 height 35
click at [940, 372] on form "Powder Coat Finish: * Choose Options Bare Metal Gloss Black Powder Coat Texture…" at bounding box center [816, 365] width 503 height 134
